Goal: Task Accomplishment & Management: Use online tool/utility

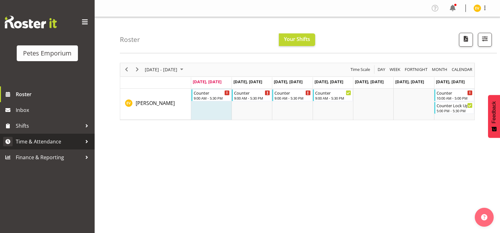
click at [57, 141] on span "Time & Attendance" at bounding box center [49, 141] width 66 height 9
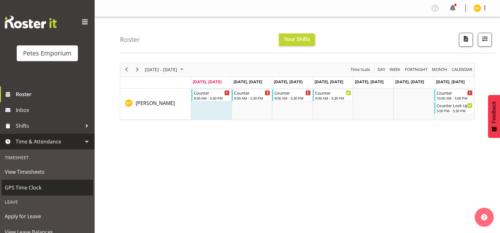
click at [45, 187] on span "GPS Time Clock" at bounding box center [47, 187] width 85 height 9
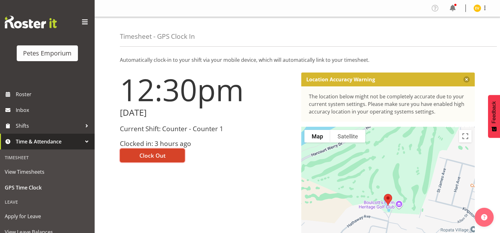
click at [169, 156] on button "Clock Out" at bounding box center [152, 156] width 65 height 14
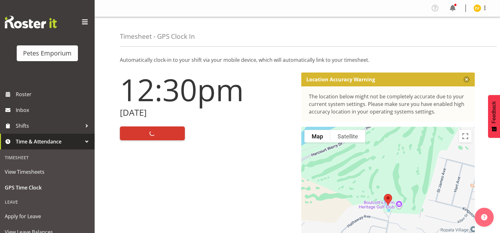
click at [481, 6] on img at bounding box center [478, 8] width 8 height 8
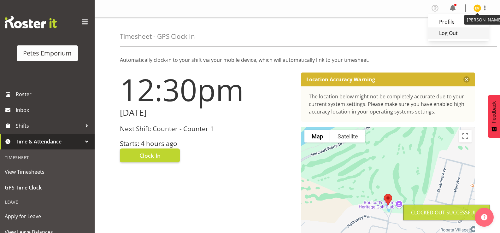
click at [464, 35] on link "Log Out" at bounding box center [458, 32] width 61 height 11
